Goal: Task Accomplishment & Management: Use online tool/utility

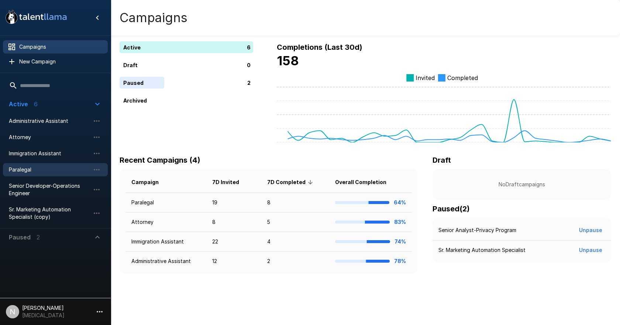
click at [24, 168] on span "Paralegal" at bounding box center [49, 169] width 81 height 7
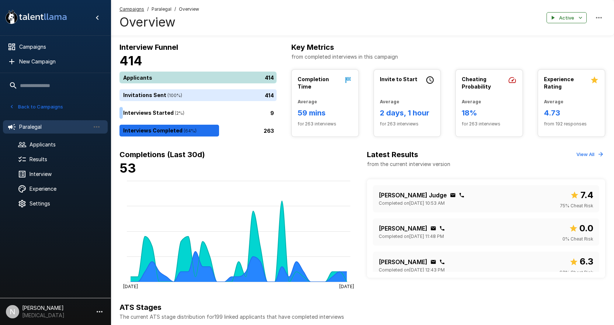
click at [151, 77] on div "414" at bounding box center [199, 78] width 160 height 12
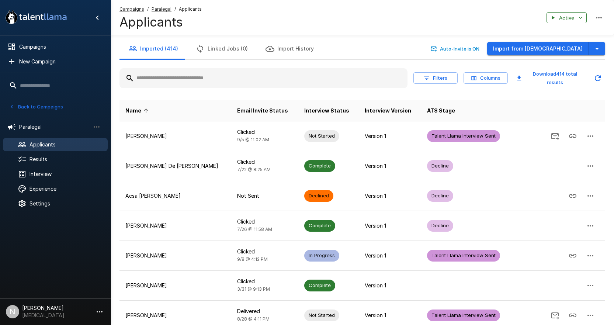
click at [202, 80] on input "text" at bounding box center [263, 78] width 288 height 13
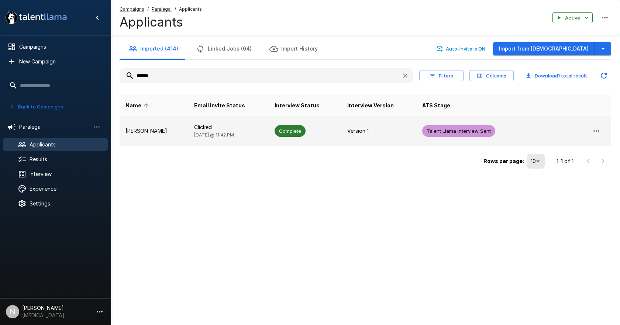
type input "******"
click at [157, 126] on td "[PERSON_NAME]" at bounding box center [153, 131] width 69 height 30
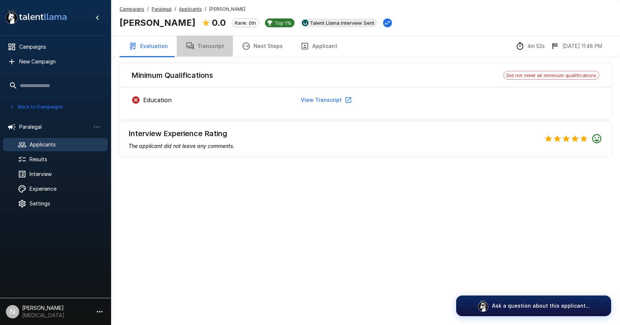
click at [196, 45] on button "Transcript" at bounding box center [205, 46] width 56 height 21
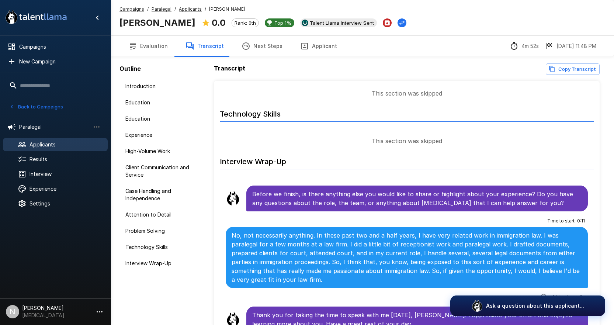
scroll to position [38, 0]
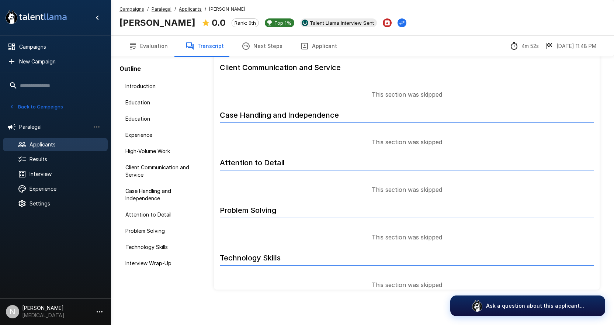
scroll to position [711, 0]
